Goal: Check status: Check status

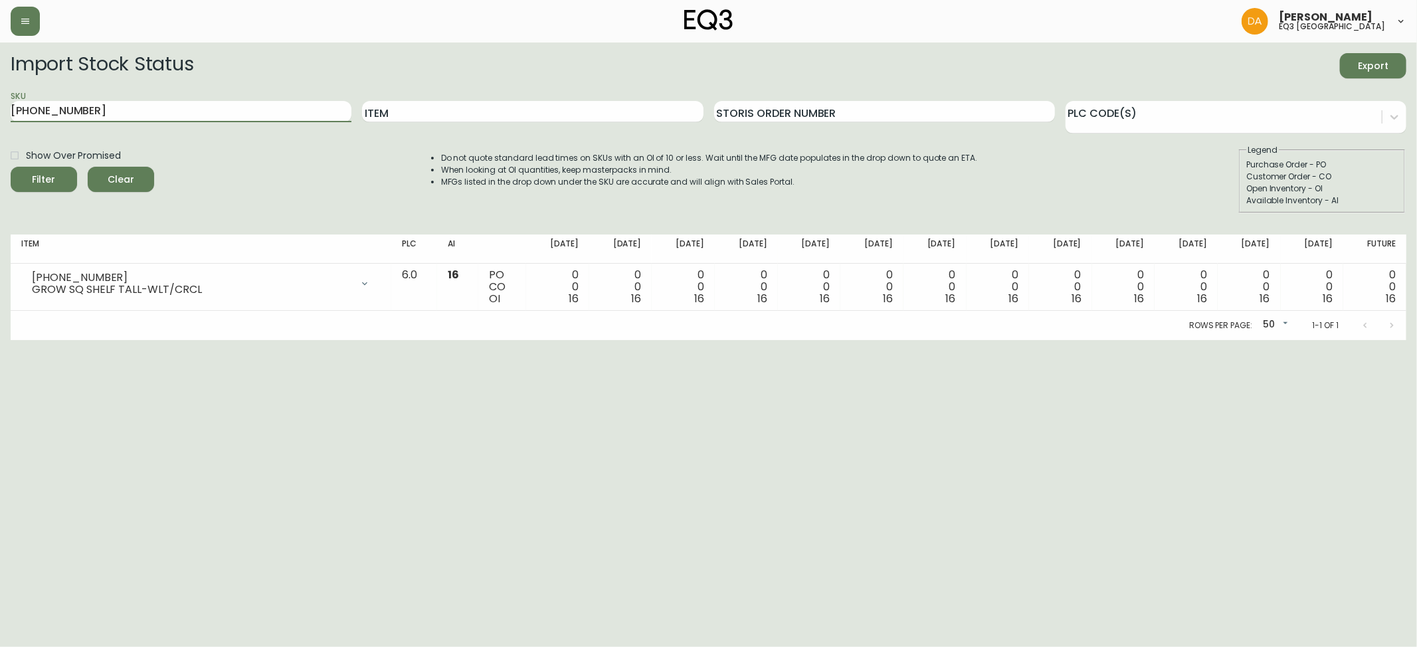
click at [129, 183] on span "Clear" at bounding box center [120, 179] width 45 height 17
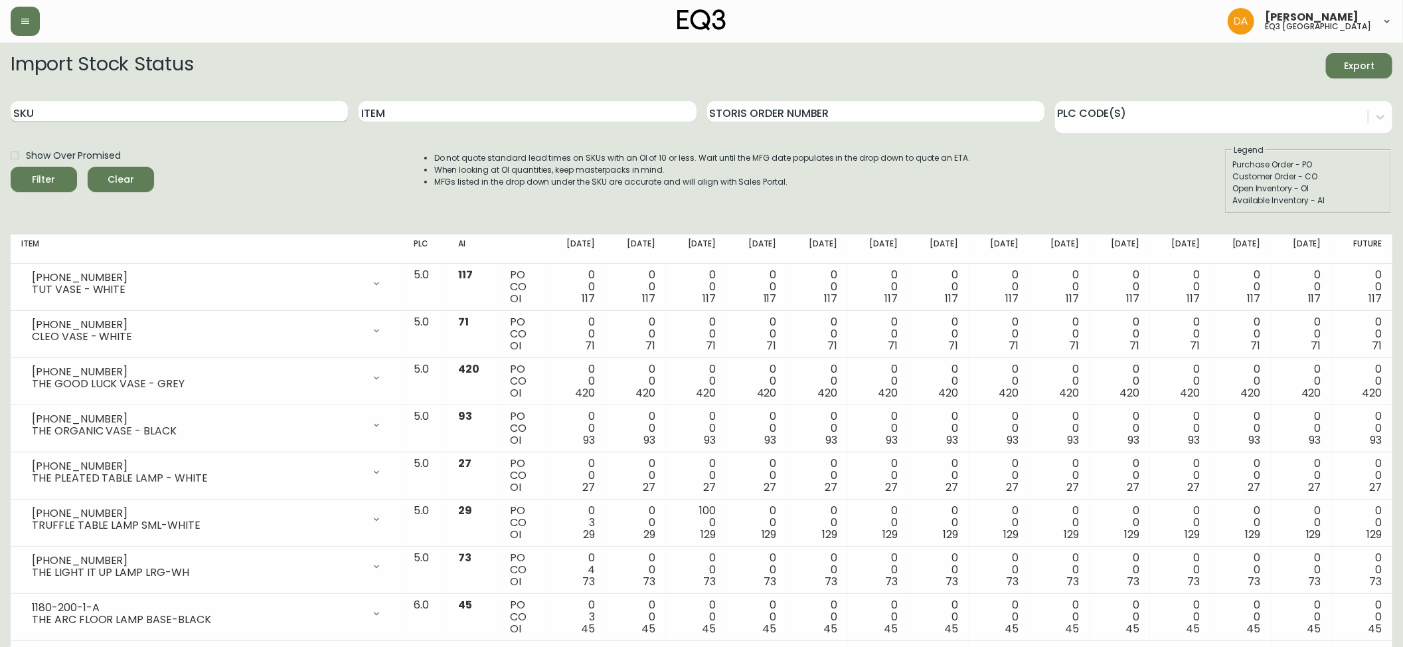
click at [137, 108] on input "SKU" at bounding box center [179, 111] width 337 height 21
paste input "[PHONE_NUMBER]"
type input "[PHONE_NUMBER]"
click at [35, 183] on icon "submit" at bounding box center [39, 178] width 16 height 16
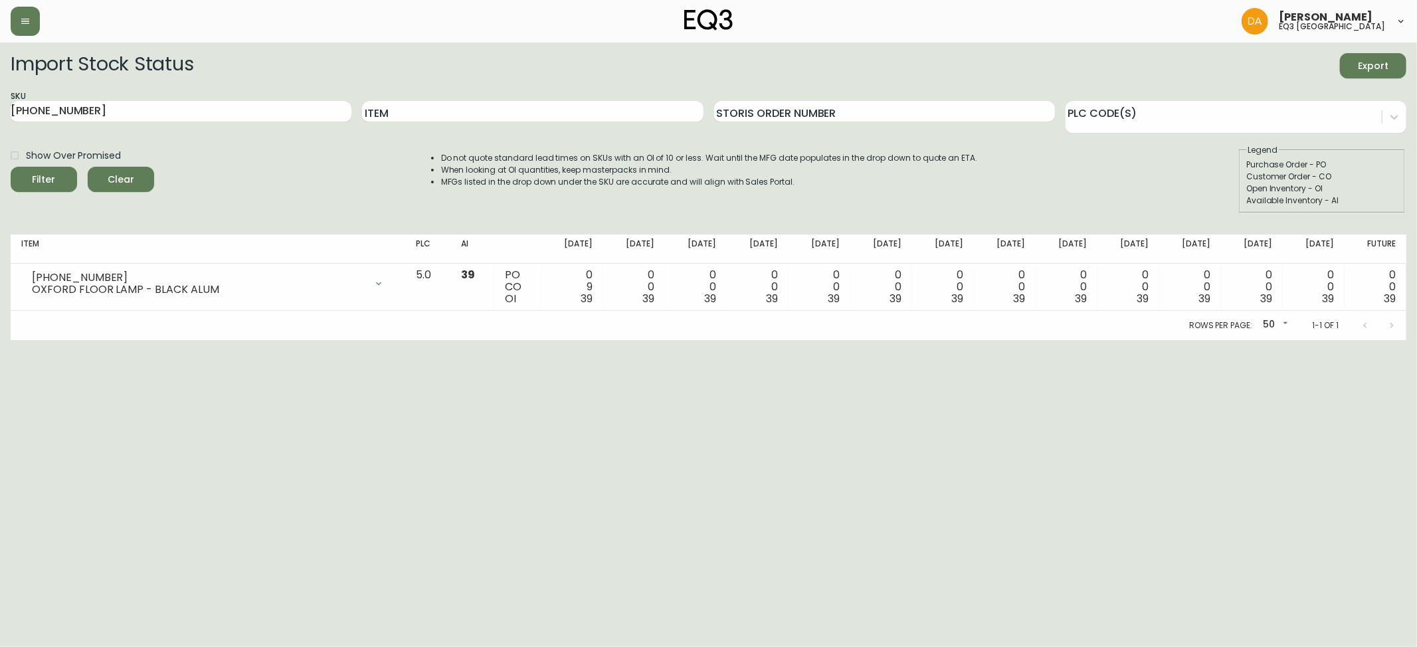
click at [72, 340] on html "[PERSON_NAME] eq3 calgary Import Stock Status Export SKU [PHONE_NUMBER] Item St…" at bounding box center [708, 170] width 1417 height 340
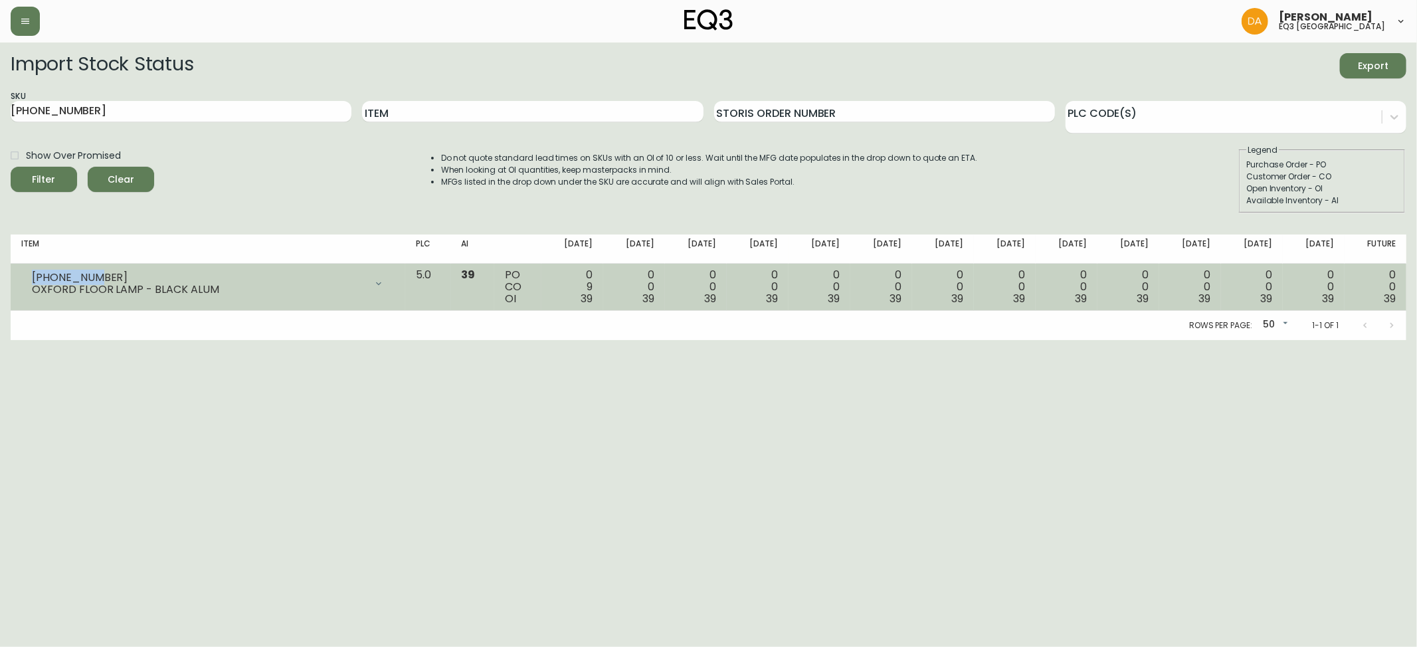
drag, startPoint x: 97, startPoint y: 274, endPoint x: 12, endPoint y: 275, distance: 85.0
click at [12, 275] on td "[PHONE_NUMBER] OXFORD FLOOR LAMP - BLACK ALUM Opening Balance 48 ( [DATE] ) Cus…" at bounding box center [208, 287] width 395 height 47
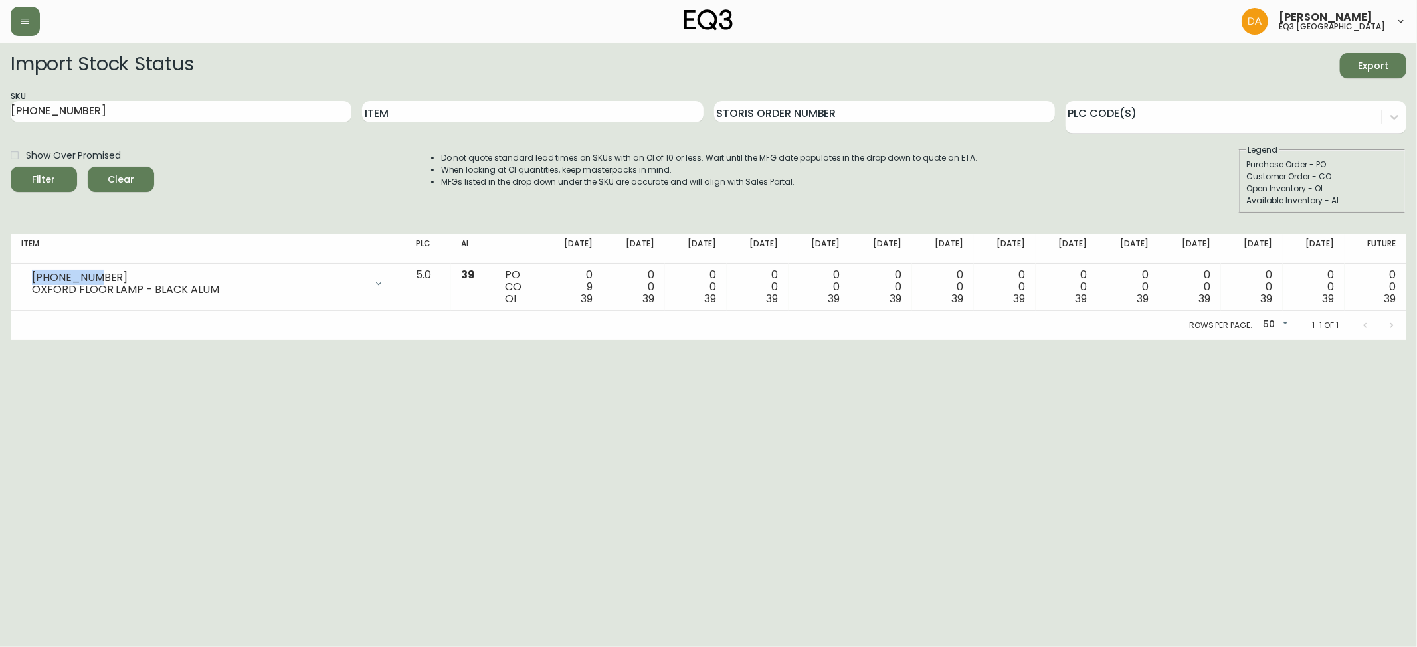
copy div "[PHONE_NUMBER]"
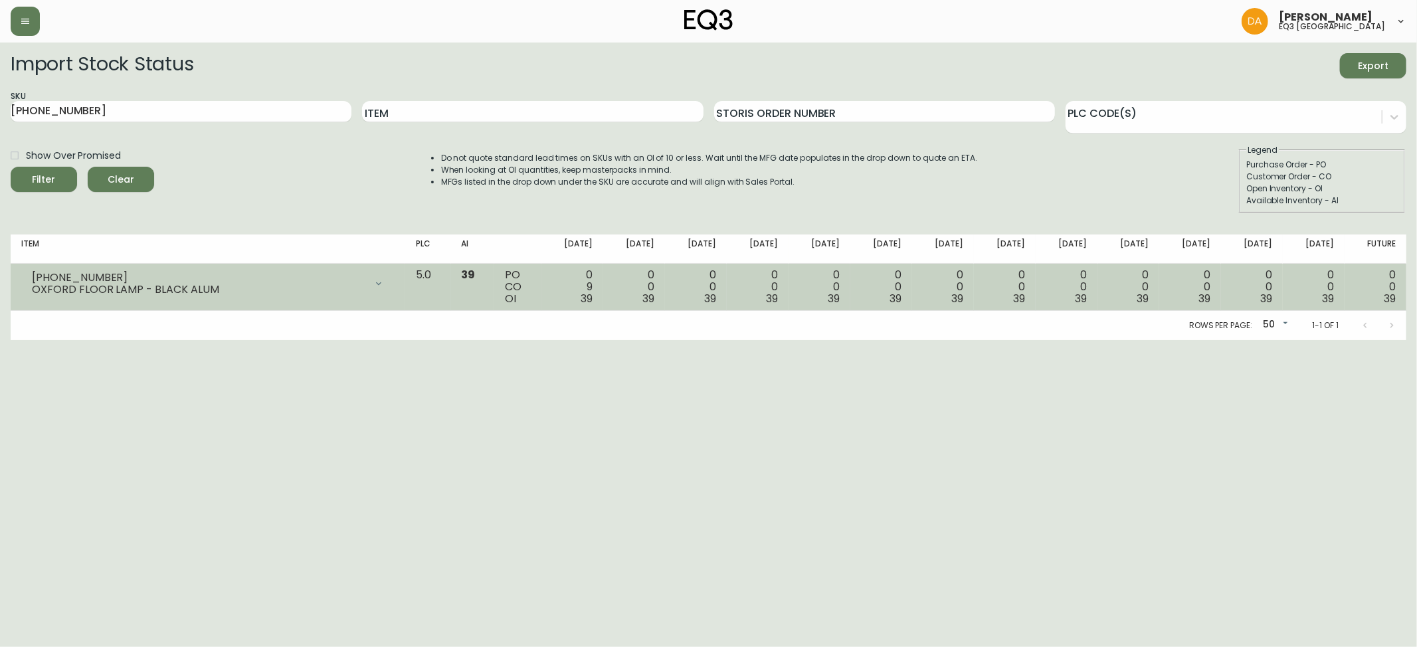
drag, startPoint x: 1395, startPoint y: 454, endPoint x: 1374, endPoint y: 267, distance: 188.5
click at [1395, 340] on html "[PERSON_NAME] eq3 calgary Import Stock Status Export SKU [PHONE_NUMBER] Item St…" at bounding box center [708, 170] width 1417 height 340
